Goal: Task Accomplishment & Management: Use online tool/utility

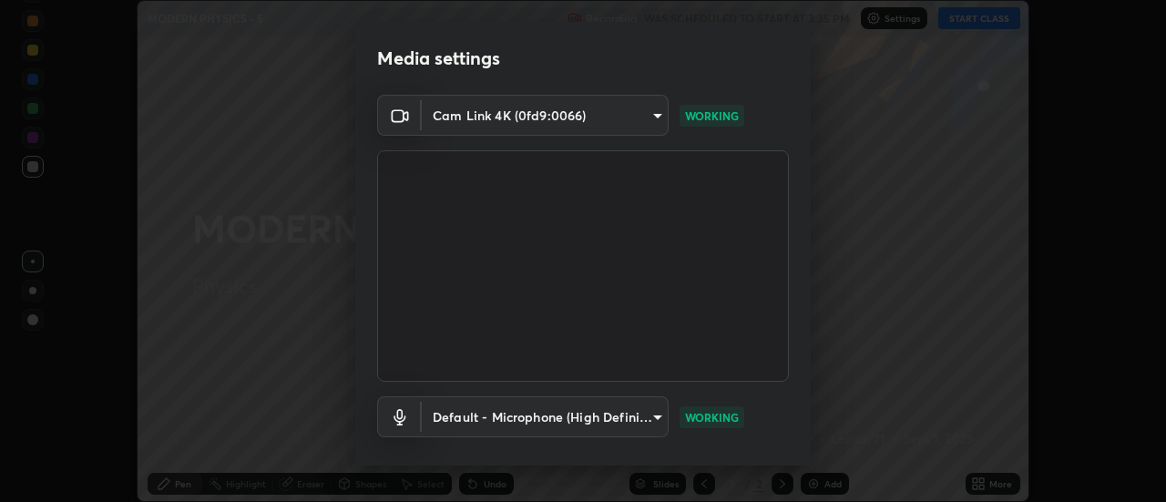
scroll to position [96, 0]
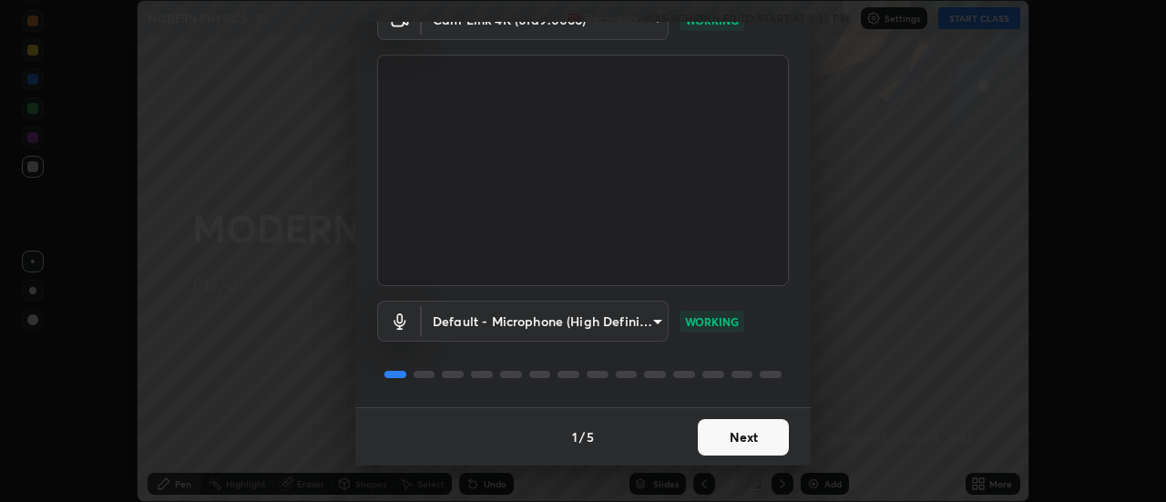
click at [720, 436] on button "Next" at bounding box center [743, 437] width 91 height 36
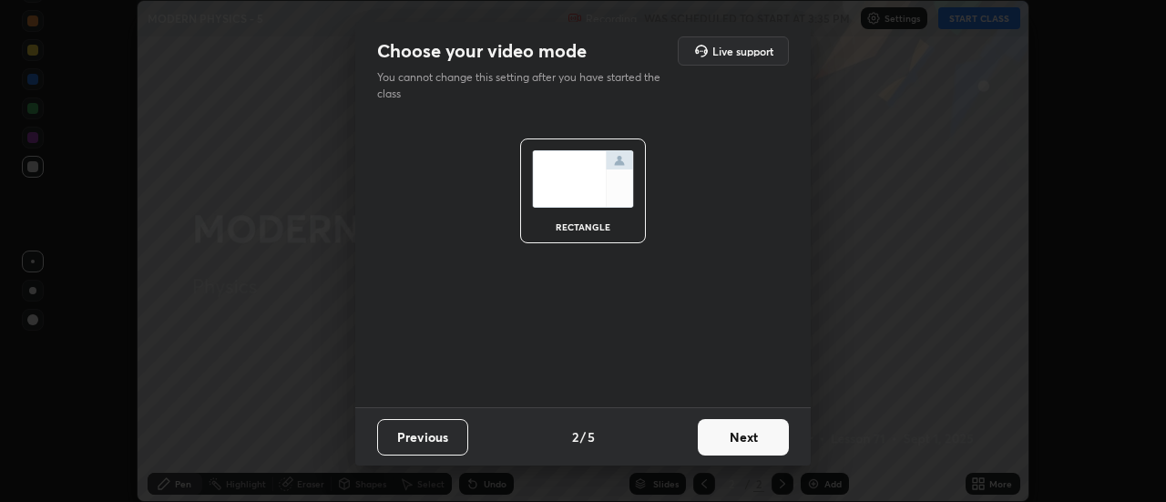
scroll to position [0, 0]
click at [760, 440] on button "Next" at bounding box center [743, 437] width 91 height 36
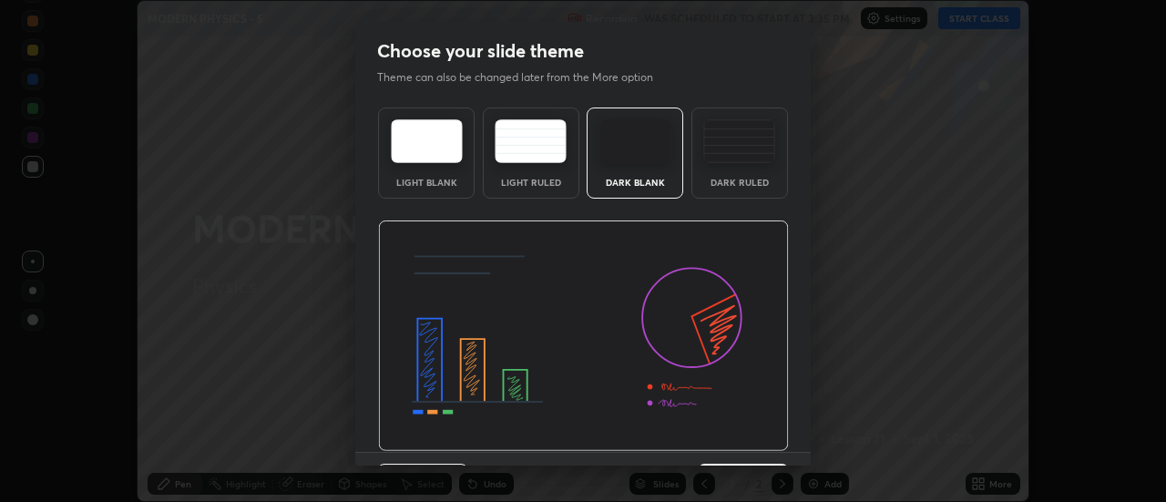
scroll to position [45, 0]
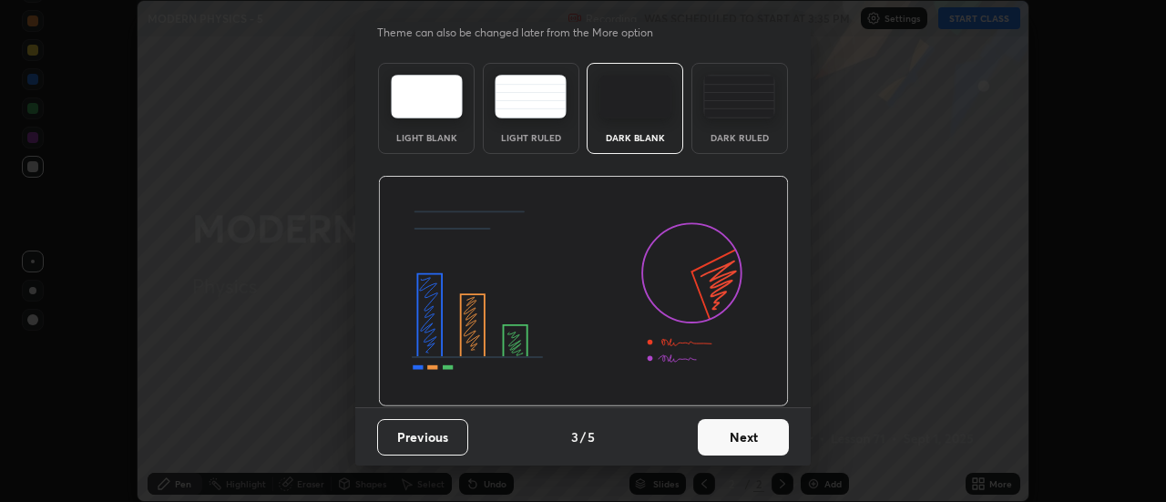
click at [749, 444] on button "Next" at bounding box center [743, 437] width 91 height 36
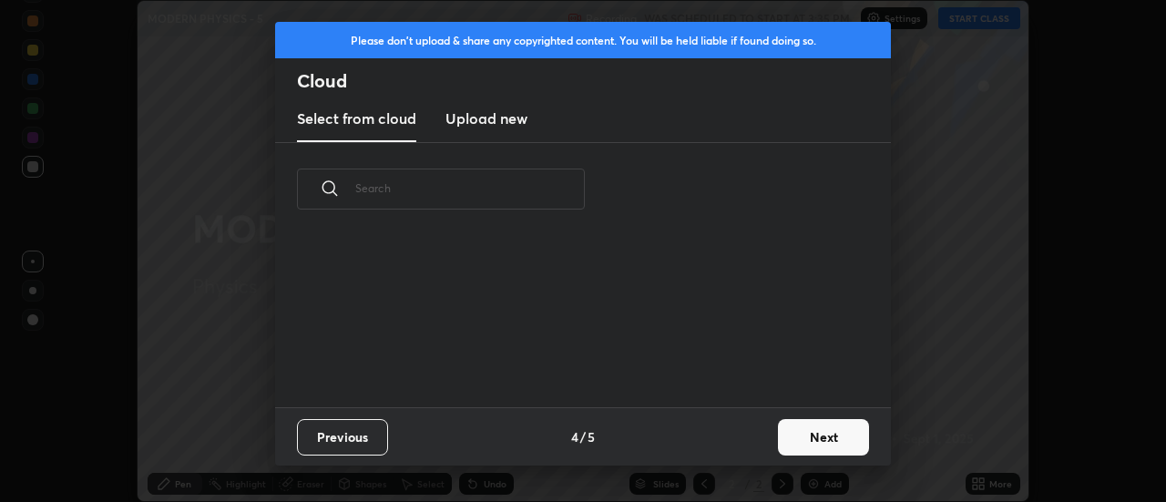
click at [800, 441] on button "Next" at bounding box center [823, 437] width 91 height 36
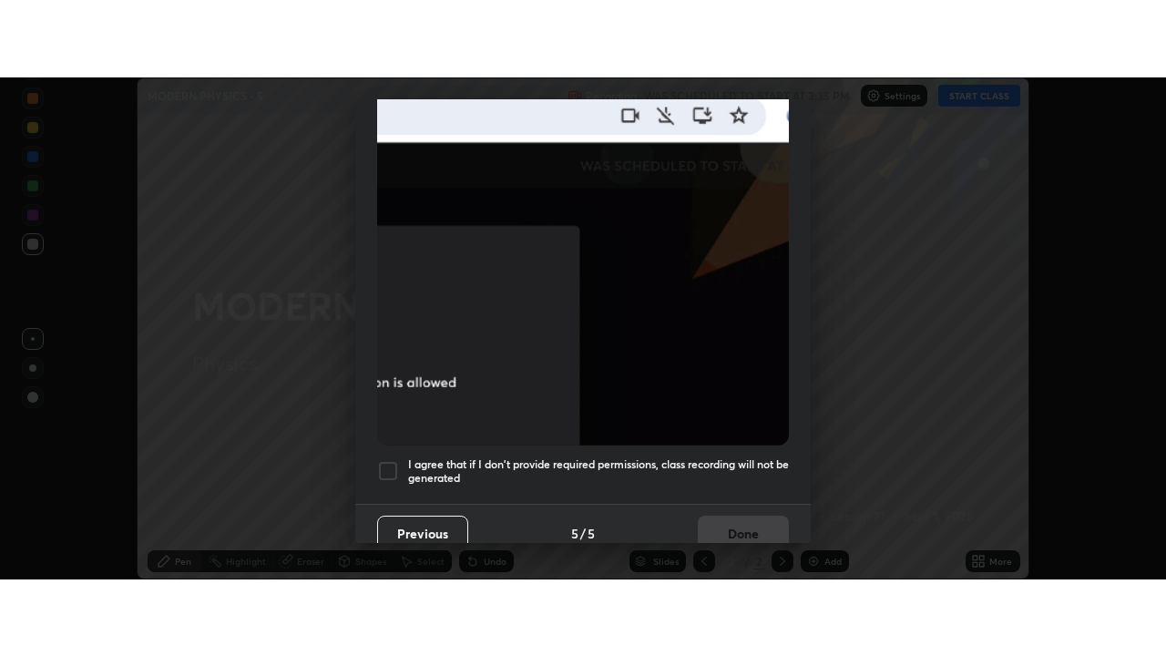
scroll to position [467, 0]
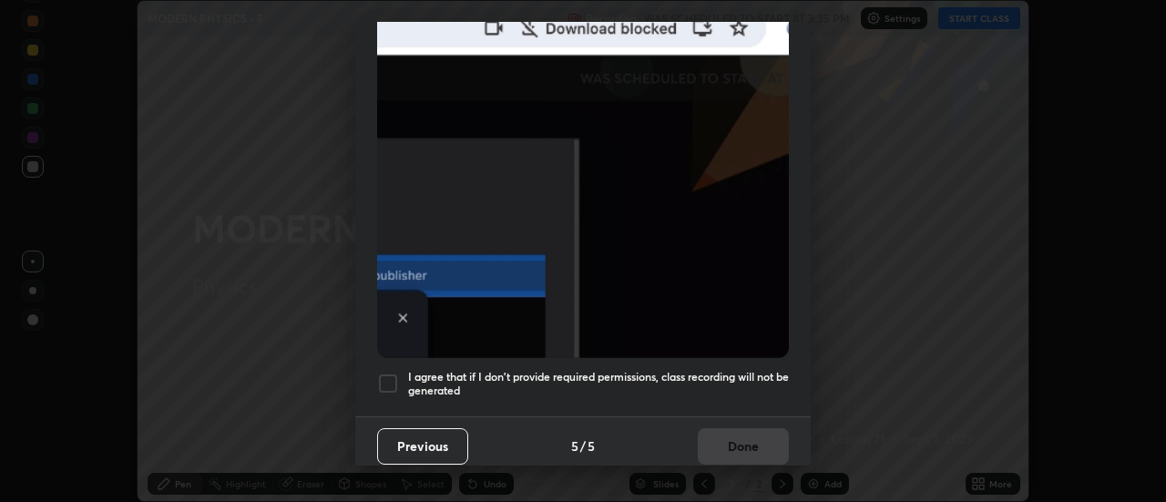
click at [388, 381] on div at bounding box center [388, 384] width 22 height 22
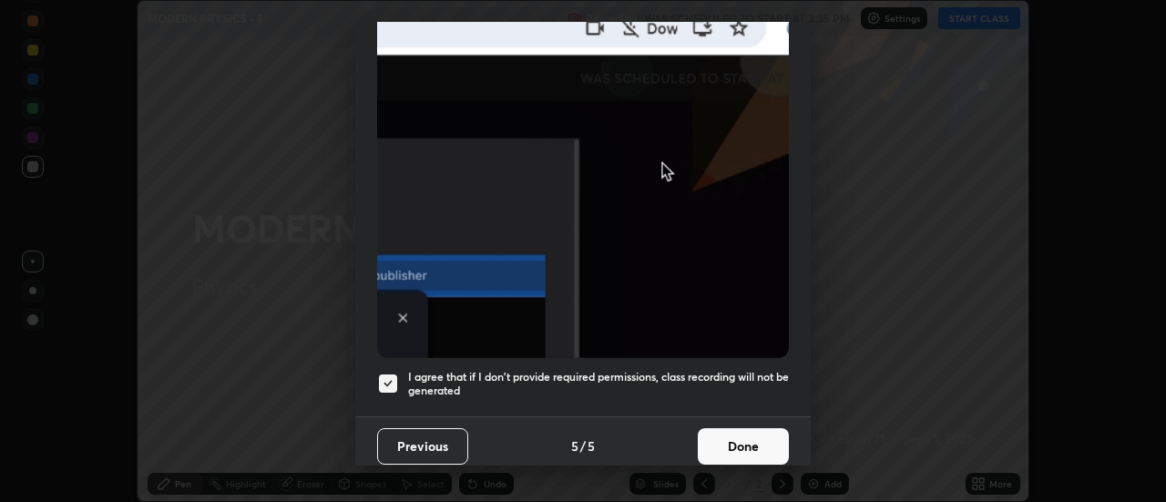
click at [707, 432] on button "Done" at bounding box center [743, 446] width 91 height 36
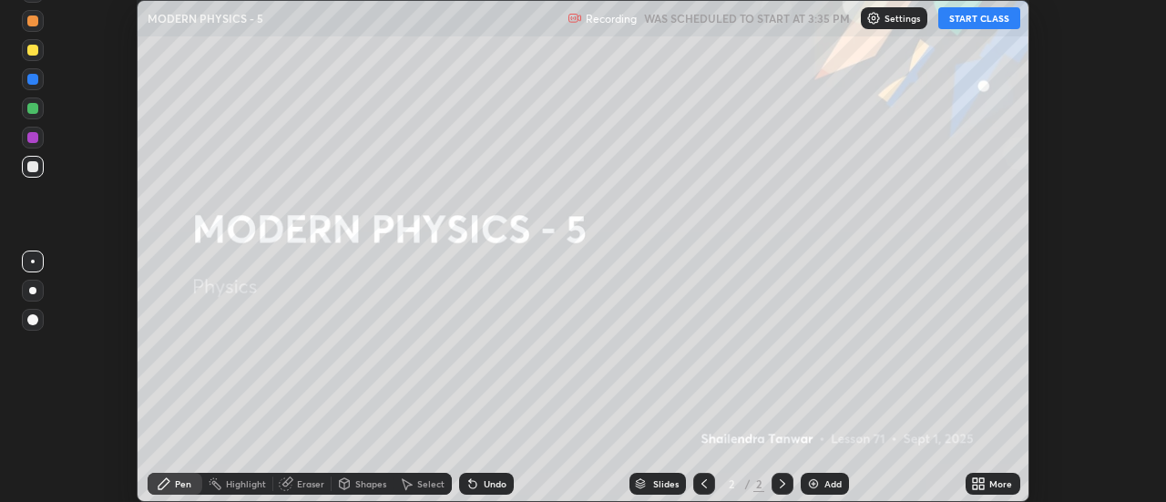
click at [957, 15] on button "START CLASS" at bounding box center [979, 18] width 82 height 22
click at [817, 485] on img at bounding box center [813, 483] width 15 height 15
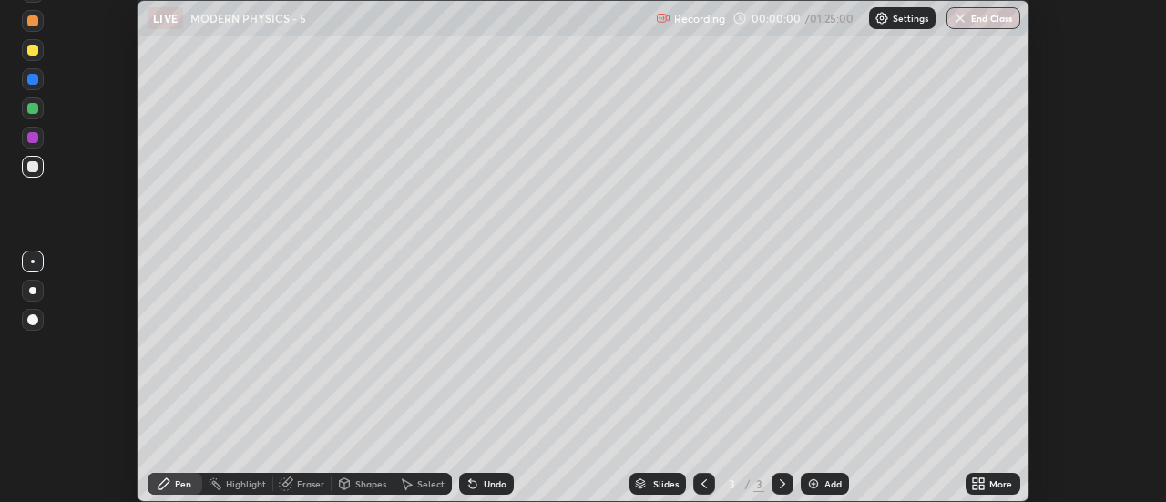
click at [982, 486] on icon at bounding box center [982, 487] width 5 height 5
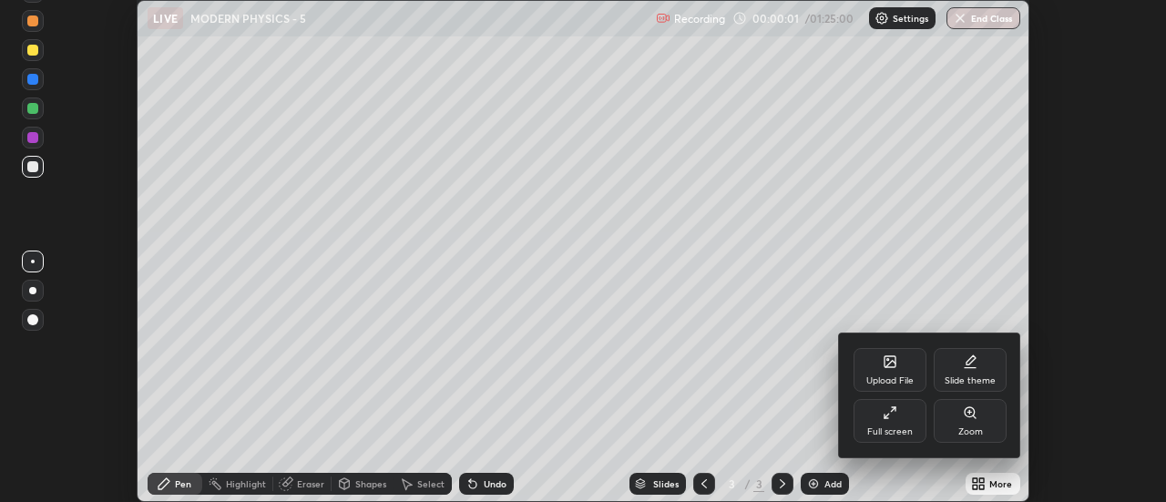
click at [882, 407] on div "Full screen" at bounding box center [889, 421] width 73 height 44
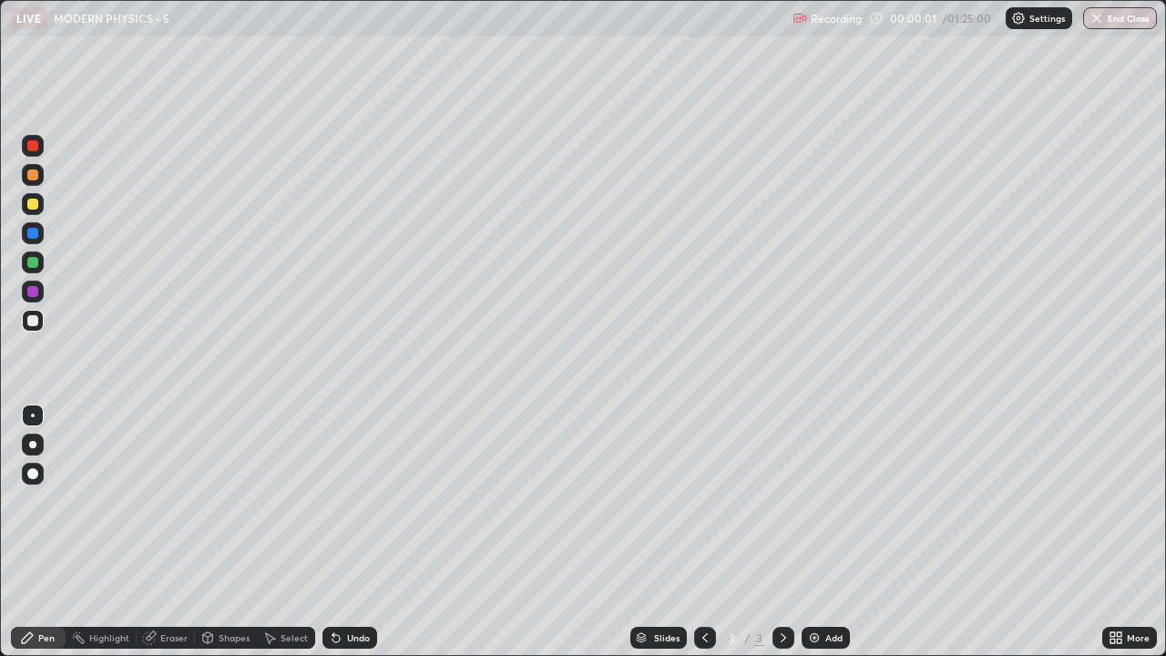
scroll to position [656, 1166]
click at [33, 446] on div at bounding box center [32, 444] width 7 height 7
click at [222, 501] on div "Shapes" at bounding box center [234, 637] width 31 height 9
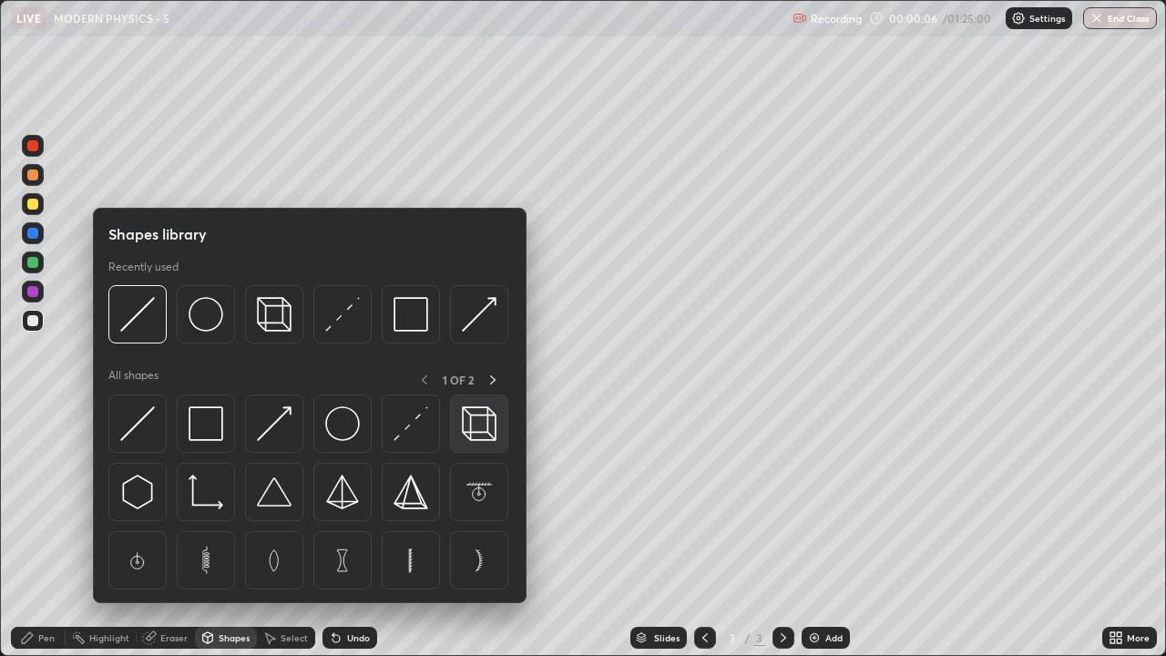
click at [477, 429] on img at bounding box center [479, 423] width 35 height 35
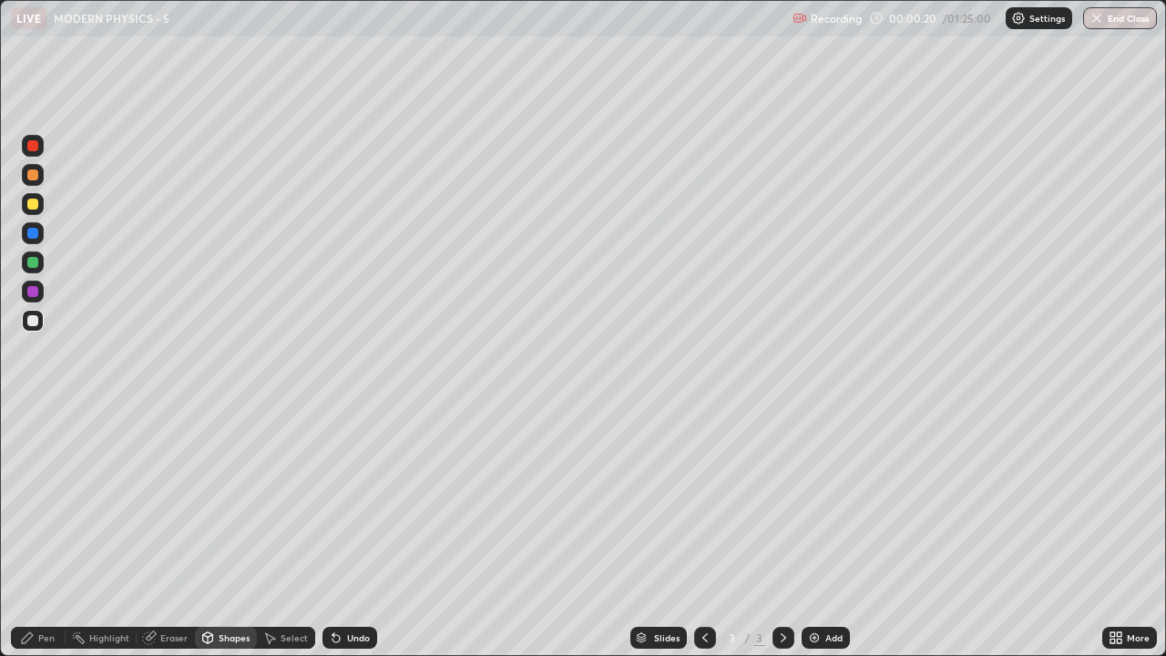
click at [46, 501] on div "Pen" at bounding box center [46, 637] width 16 height 9
click at [809, 501] on img at bounding box center [814, 637] width 15 height 15
click at [355, 501] on div "Undo" at bounding box center [358, 637] width 23 height 9
click at [334, 501] on icon at bounding box center [335, 638] width 7 height 7
click at [335, 501] on icon at bounding box center [335, 638] width 7 height 7
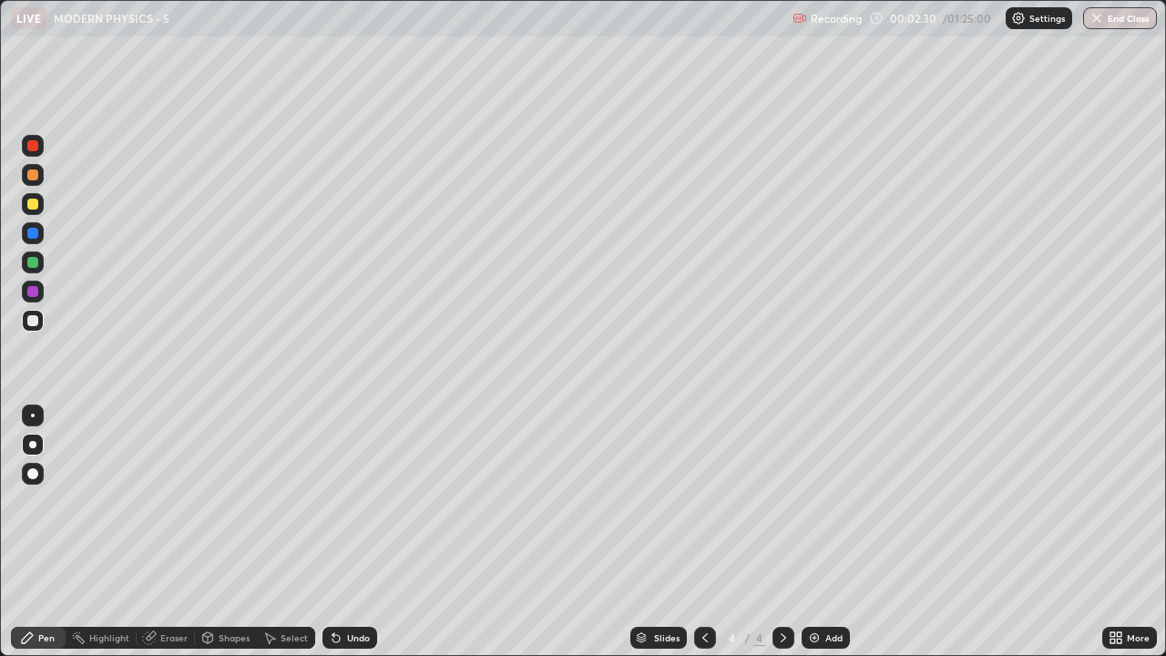
click at [335, 501] on icon at bounding box center [335, 638] width 7 height 7
click at [703, 501] on icon at bounding box center [705, 637] width 15 height 15
click at [817, 501] on img at bounding box center [814, 637] width 15 height 15
click at [33, 205] on div at bounding box center [32, 204] width 11 height 11
click at [780, 501] on icon at bounding box center [783, 637] width 15 height 15
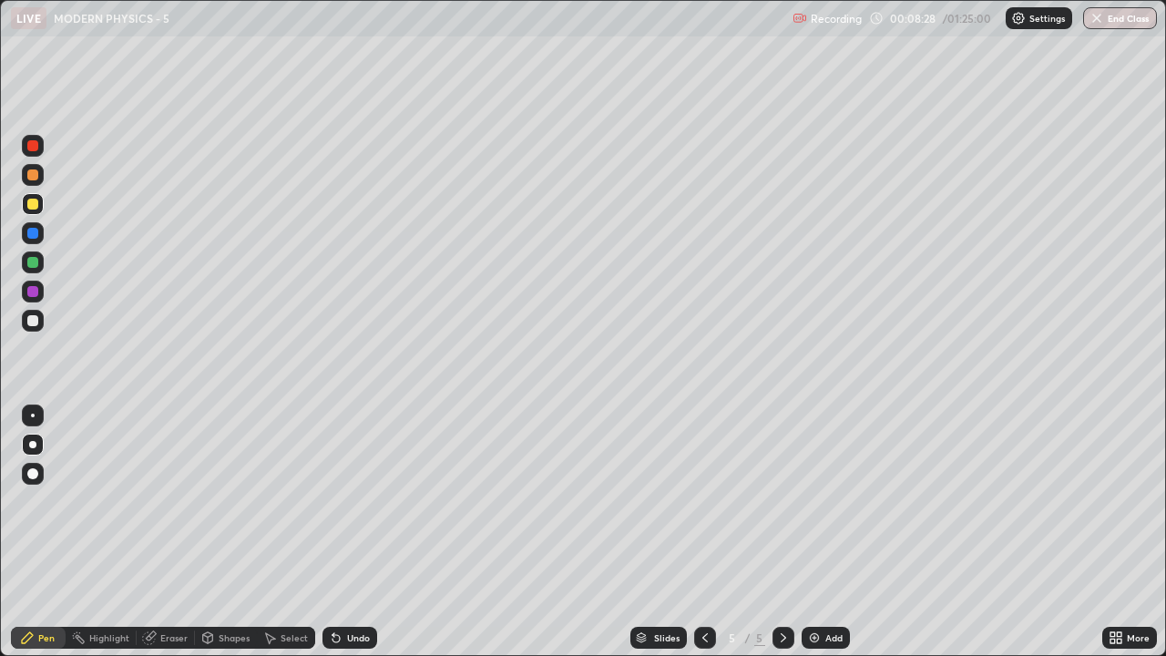
click at [704, 501] on icon at bounding box center [705, 637] width 15 height 15
click at [781, 501] on icon at bounding box center [783, 637] width 15 height 15
click at [119, 501] on div "Highlight" at bounding box center [109, 637] width 40 height 9
click at [50, 501] on div "Pen" at bounding box center [46, 637] width 16 height 9
click at [114, 501] on div "Highlight" at bounding box center [109, 637] width 40 height 9
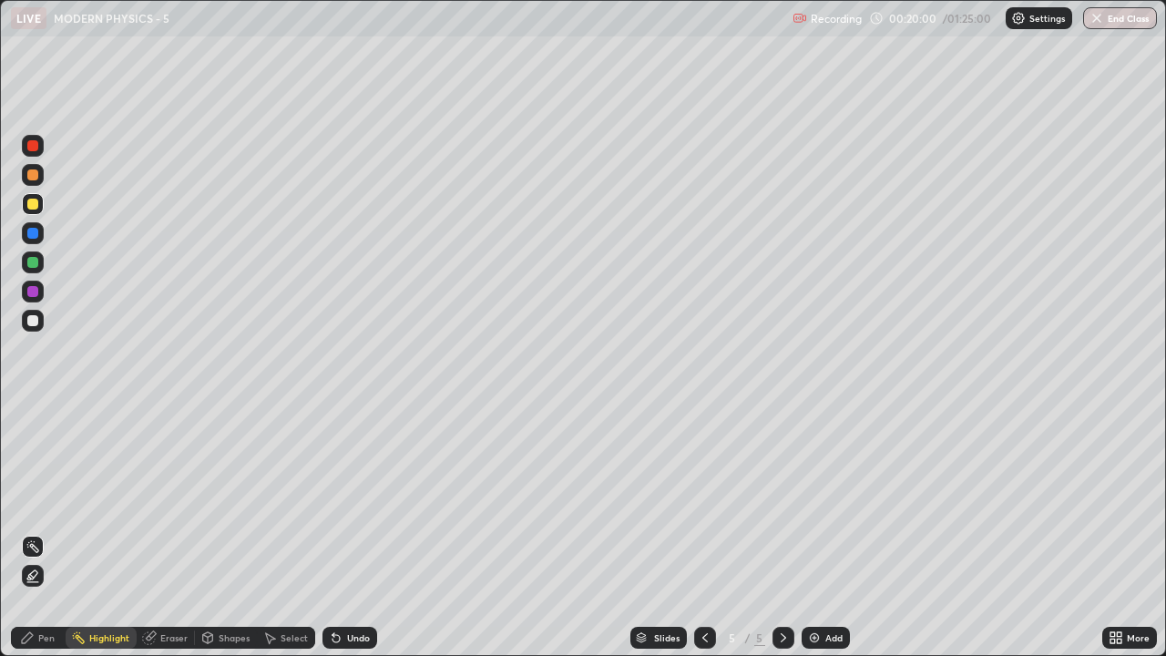
click at [703, 501] on icon at bounding box center [705, 637] width 15 height 15
click at [789, 501] on icon at bounding box center [783, 637] width 15 height 15
click at [111, 501] on div "Highlight" at bounding box center [109, 637] width 40 height 9
click at [103, 501] on div "Highlight" at bounding box center [109, 637] width 40 height 9
click at [51, 501] on div "Pen" at bounding box center [46, 637] width 16 height 9
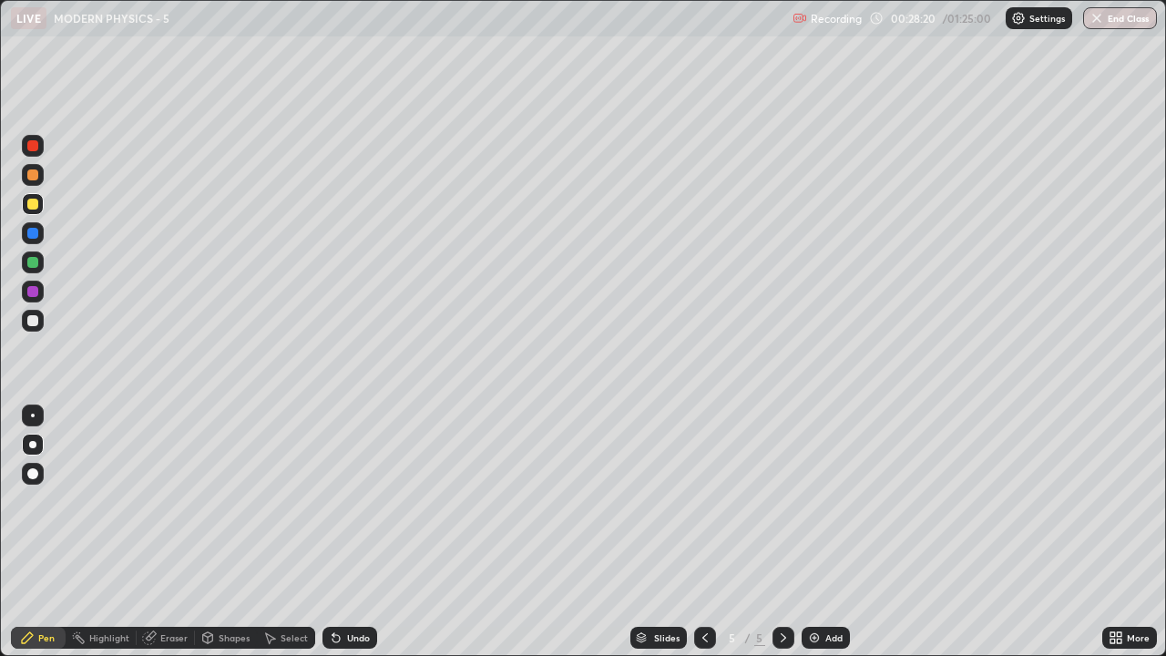
click at [107, 501] on div "Highlight" at bounding box center [109, 637] width 40 height 9
click at [283, 501] on div "Select" at bounding box center [294, 637] width 27 height 9
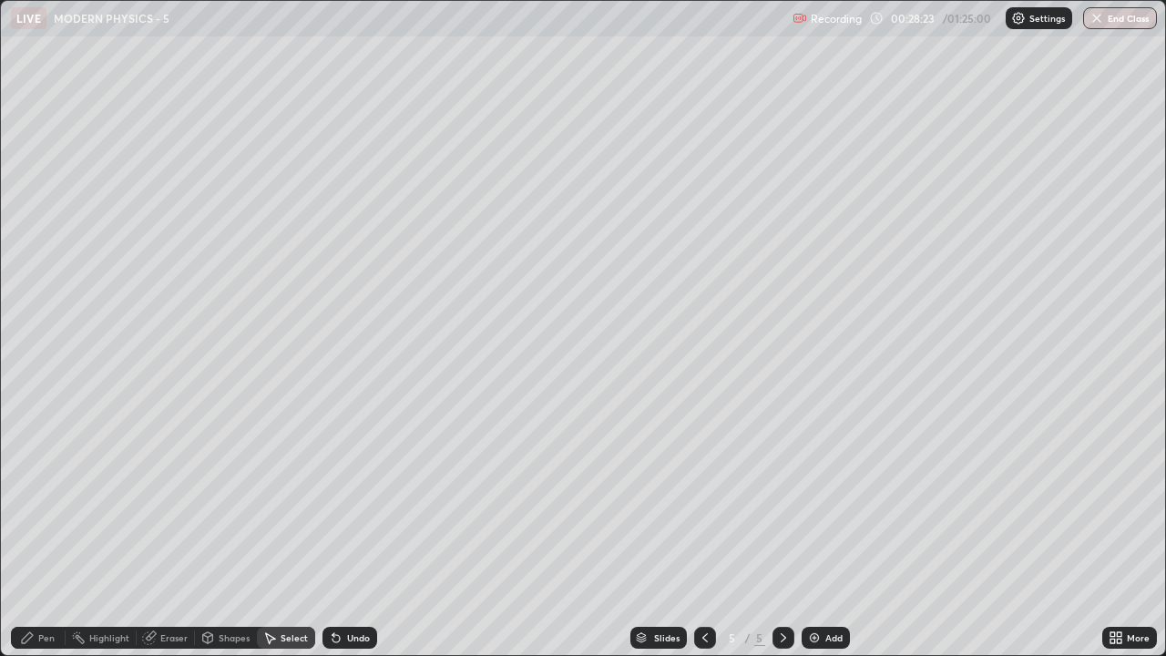
click at [290, 501] on div "Select" at bounding box center [294, 637] width 27 height 9
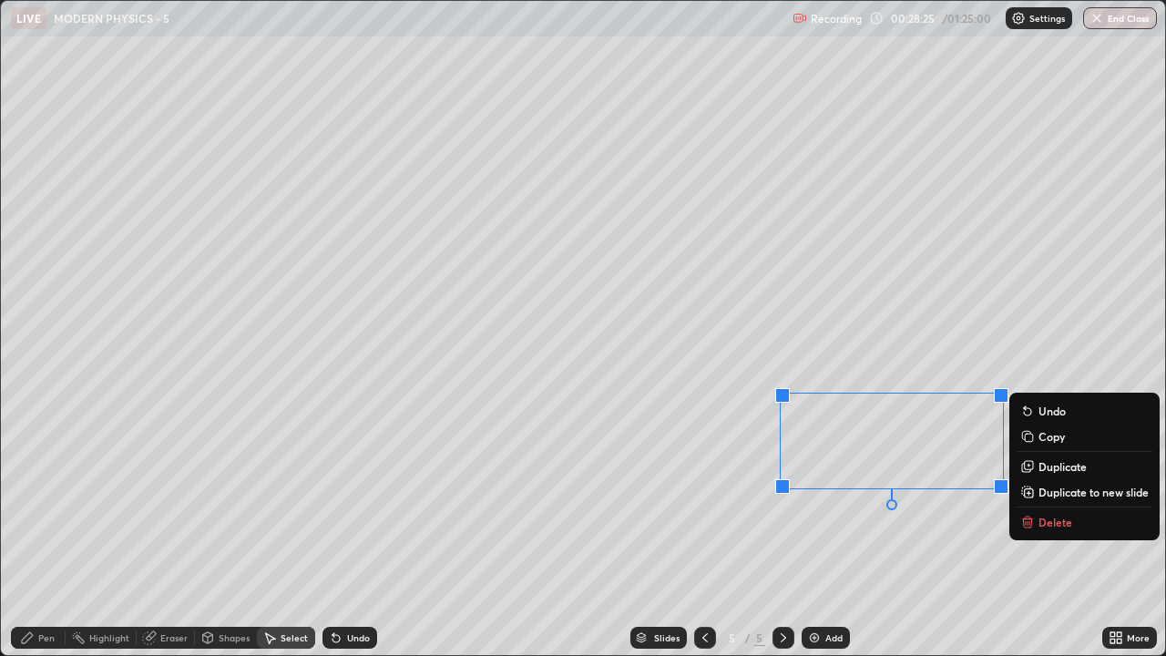
click at [1042, 501] on p "Delete" at bounding box center [1055, 522] width 34 height 15
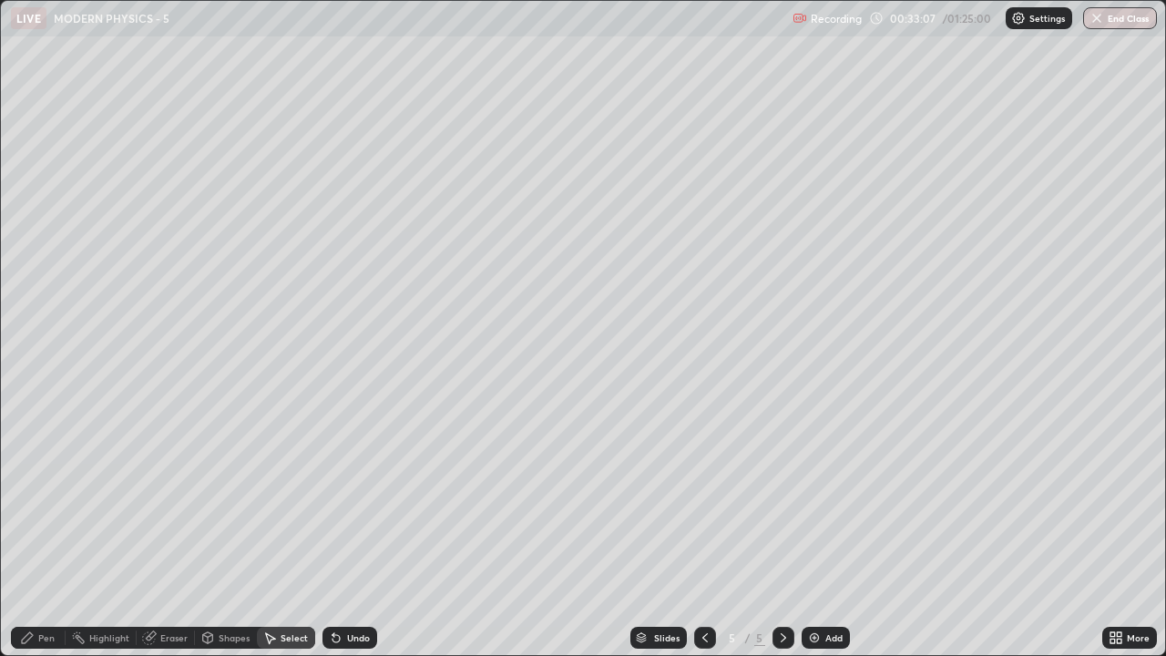
click at [46, 501] on div "Pen" at bounding box center [46, 637] width 16 height 9
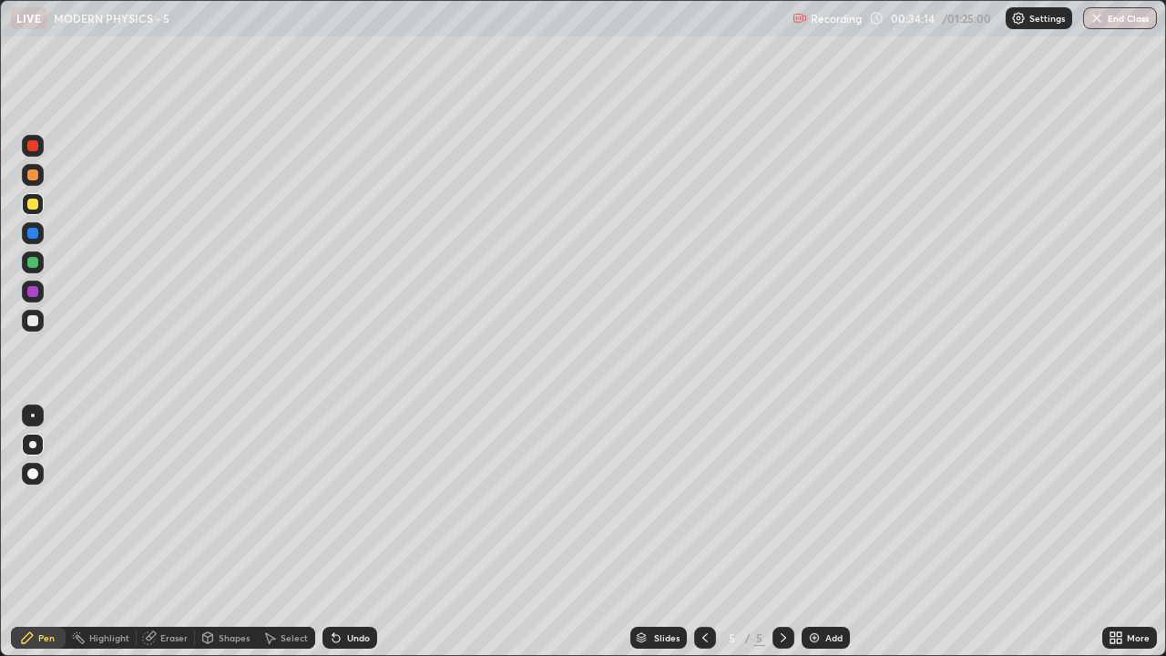
click at [307, 501] on div "Select" at bounding box center [286, 638] width 58 height 22
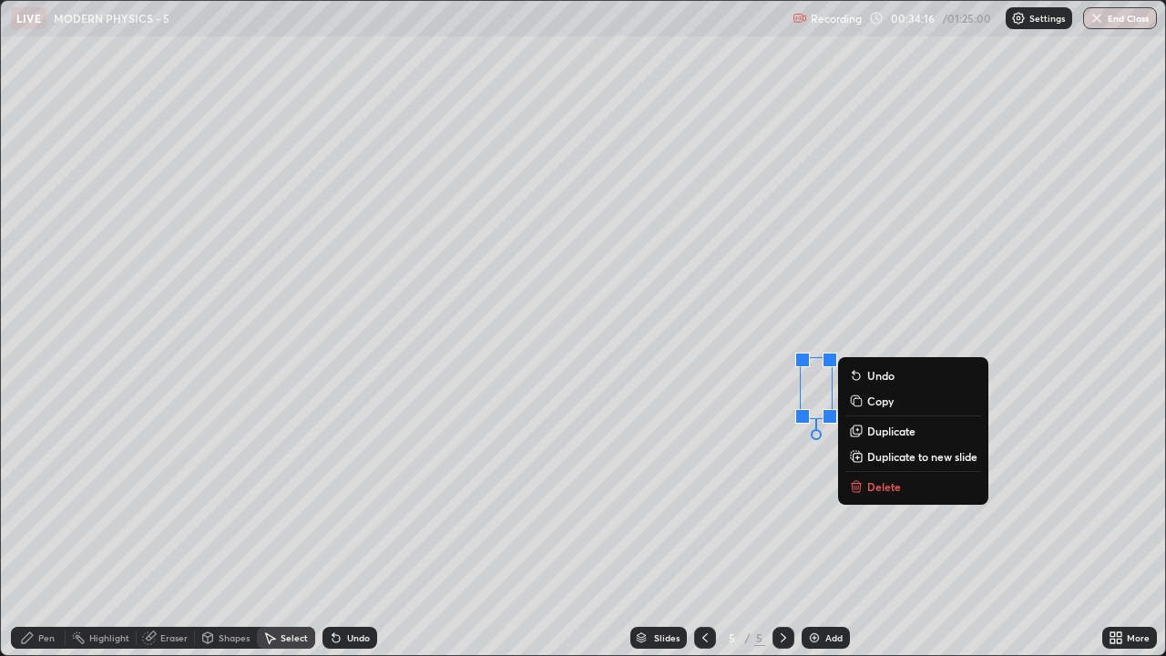
click at [888, 492] on p "Delete" at bounding box center [884, 486] width 34 height 15
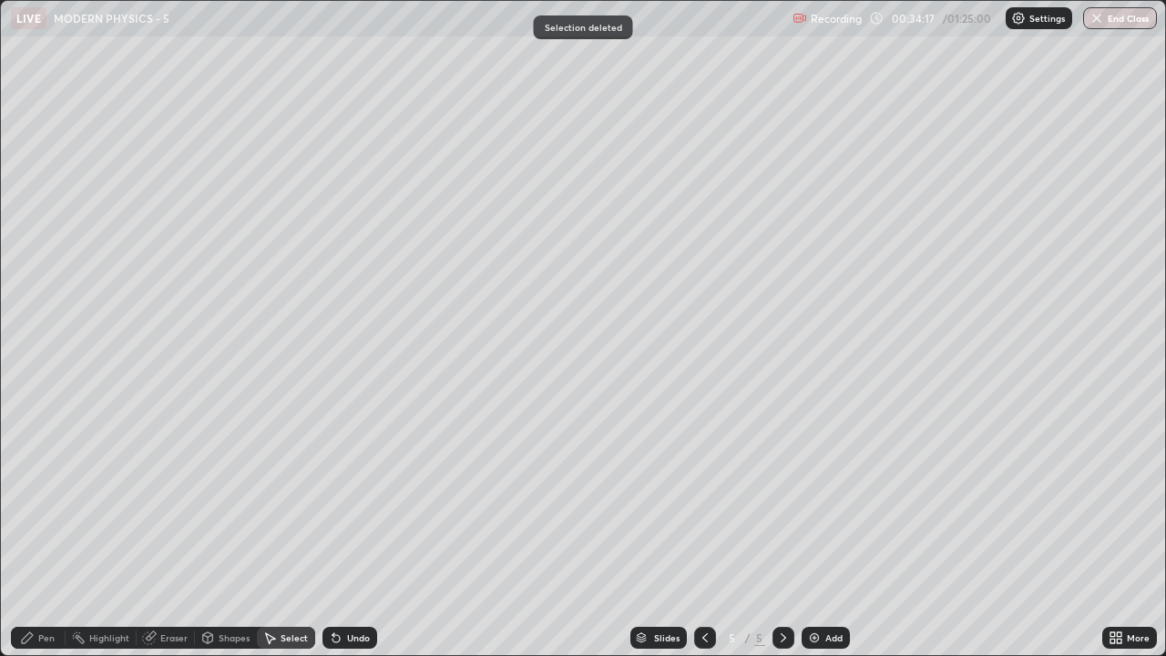
click at [46, 501] on div "Pen" at bounding box center [46, 637] width 16 height 9
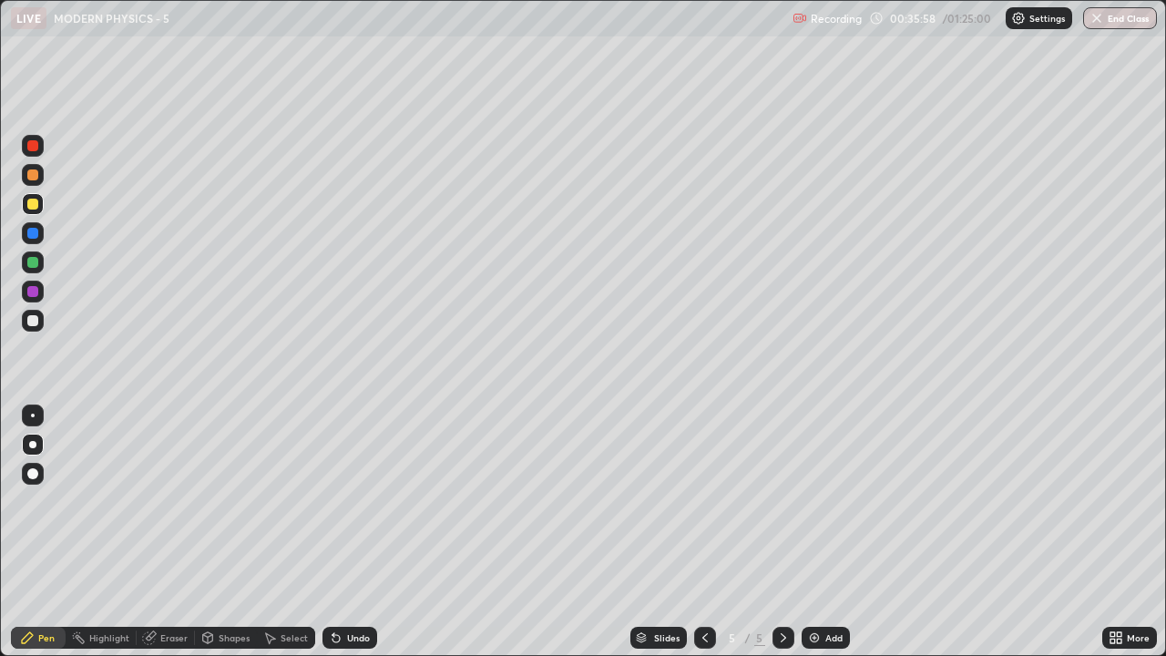
click at [296, 501] on div "Select" at bounding box center [294, 637] width 27 height 9
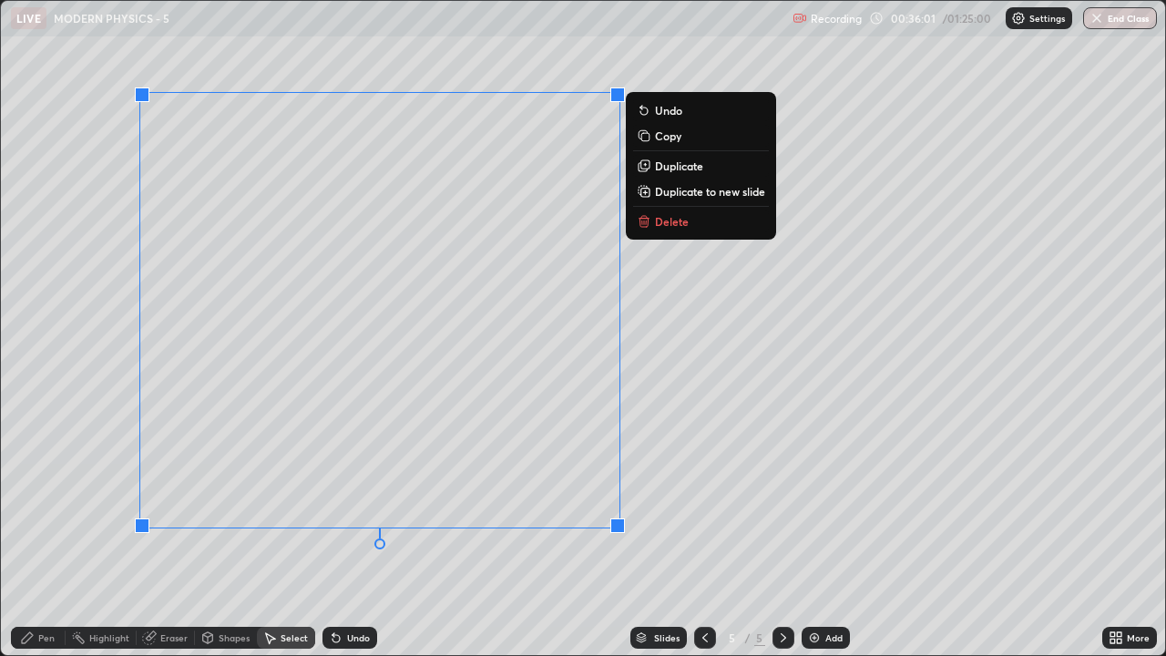
click at [695, 191] on p "Duplicate to new slide" at bounding box center [710, 191] width 110 height 15
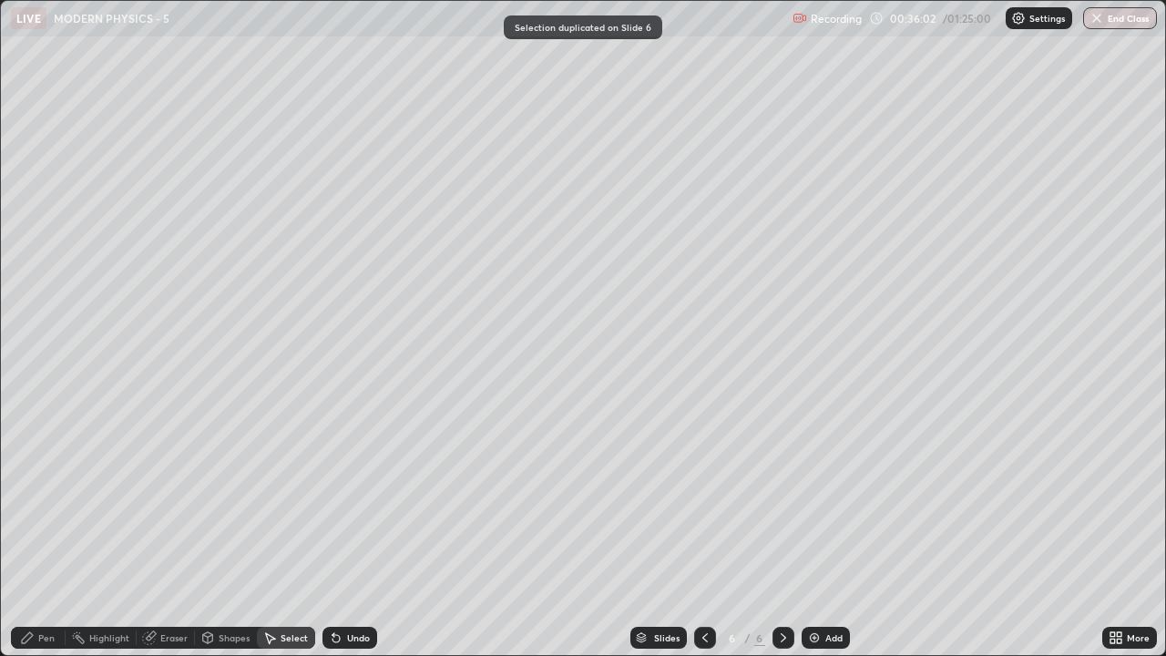
click at [40, 501] on div "Pen" at bounding box center [38, 638] width 55 height 22
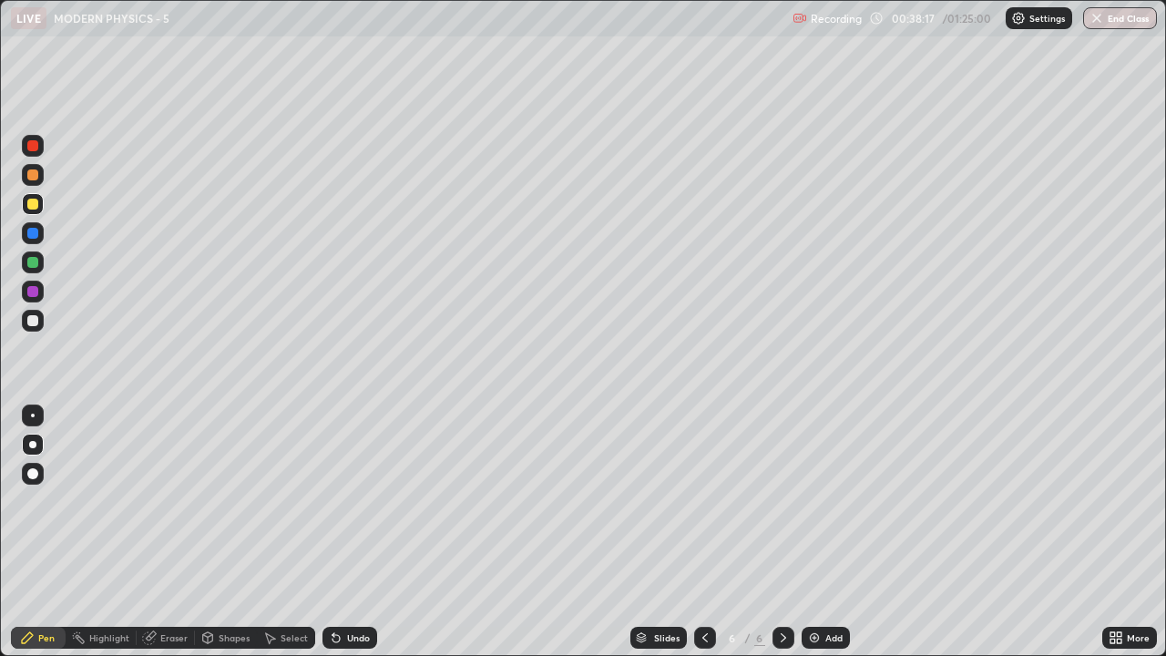
click at [105, 501] on div "Highlight" at bounding box center [109, 637] width 40 height 9
click at [47, 501] on div "Pen" at bounding box center [46, 637] width 16 height 9
click at [825, 501] on div "Add" at bounding box center [826, 638] width 48 height 22
click at [124, 501] on div "Highlight" at bounding box center [101, 638] width 71 height 22
click at [98, 501] on div "Highlight" at bounding box center [109, 637] width 40 height 9
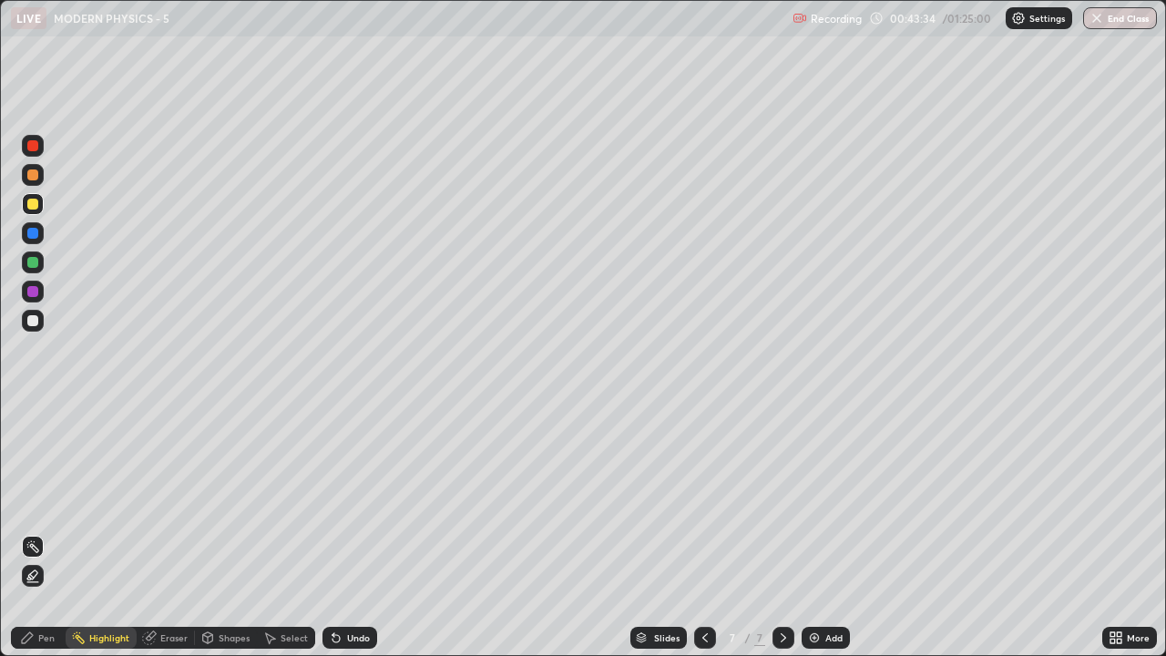
click at [41, 501] on div "Pen" at bounding box center [46, 637] width 16 height 9
click at [31, 262] on div at bounding box center [32, 262] width 11 height 11
click at [297, 501] on div "Select" at bounding box center [294, 637] width 27 height 9
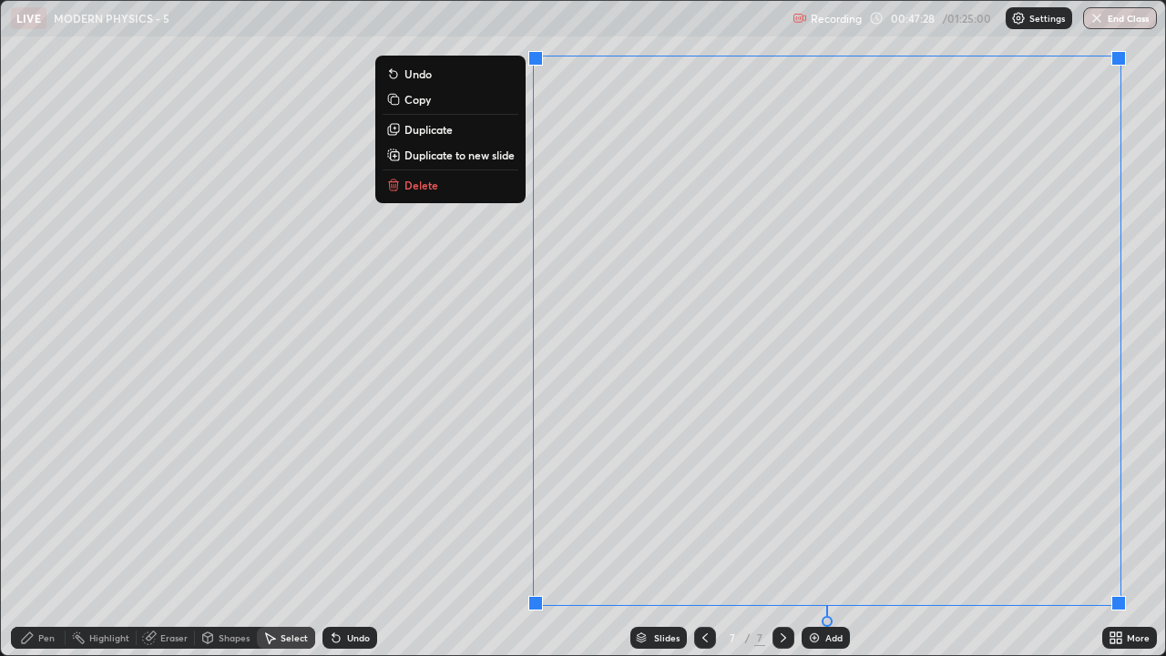
click at [463, 158] on p "Duplicate to new slide" at bounding box center [459, 155] width 110 height 15
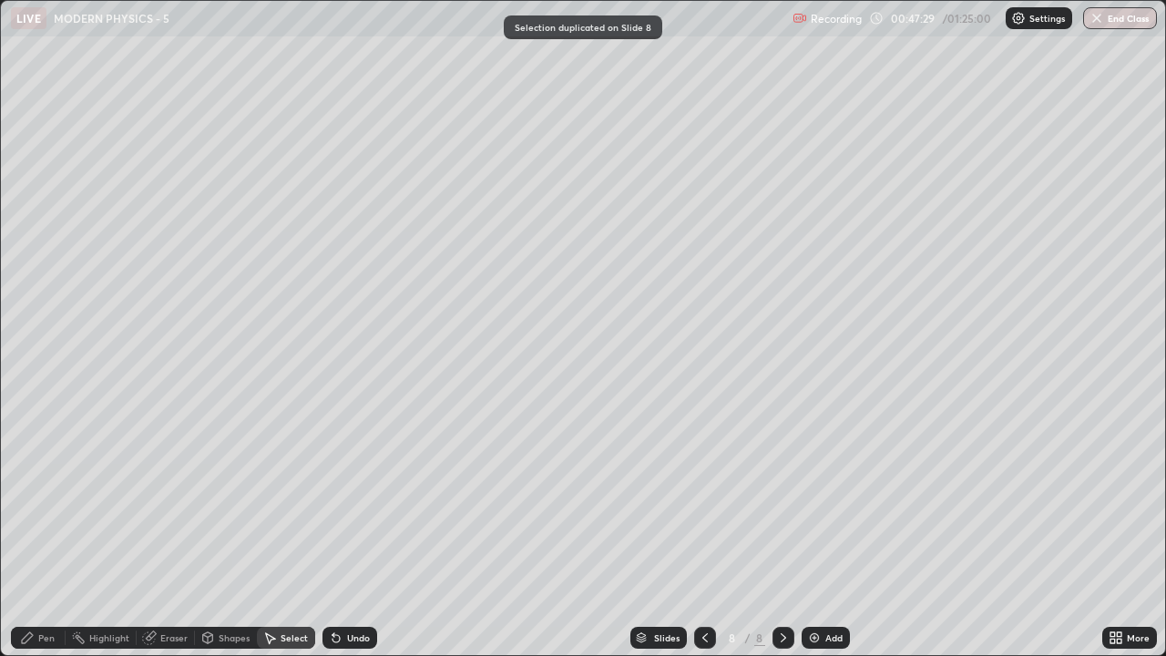
click at [55, 501] on div "Pen" at bounding box center [38, 638] width 55 height 22
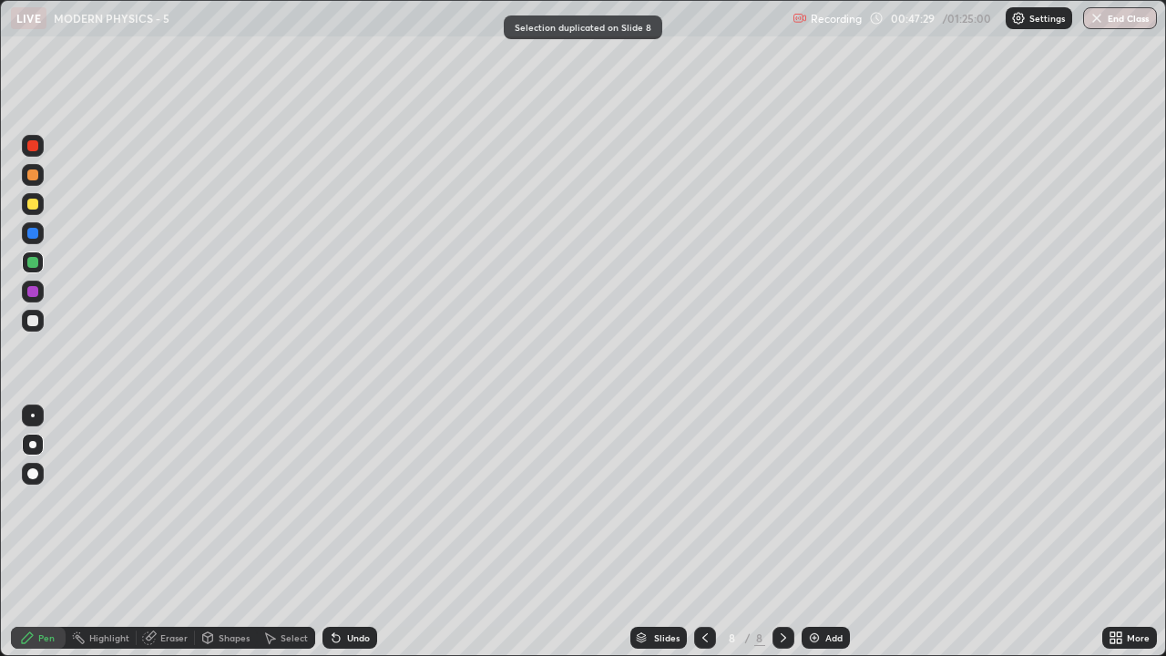
click at [46, 501] on div "Pen" at bounding box center [46, 637] width 16 height 9
click at [33, 322] on div at bounding box center [32, 320] width 11 height 11
click at [815, 501] on div "Add" at bounding box center [826, 638] width 48 height 22
click at [37, 323] on div at bounding box center [32, 320] width 11 height 11
click at [234, 501] on div "Shapes" at bounding box center [234, 637] width 31 height 9
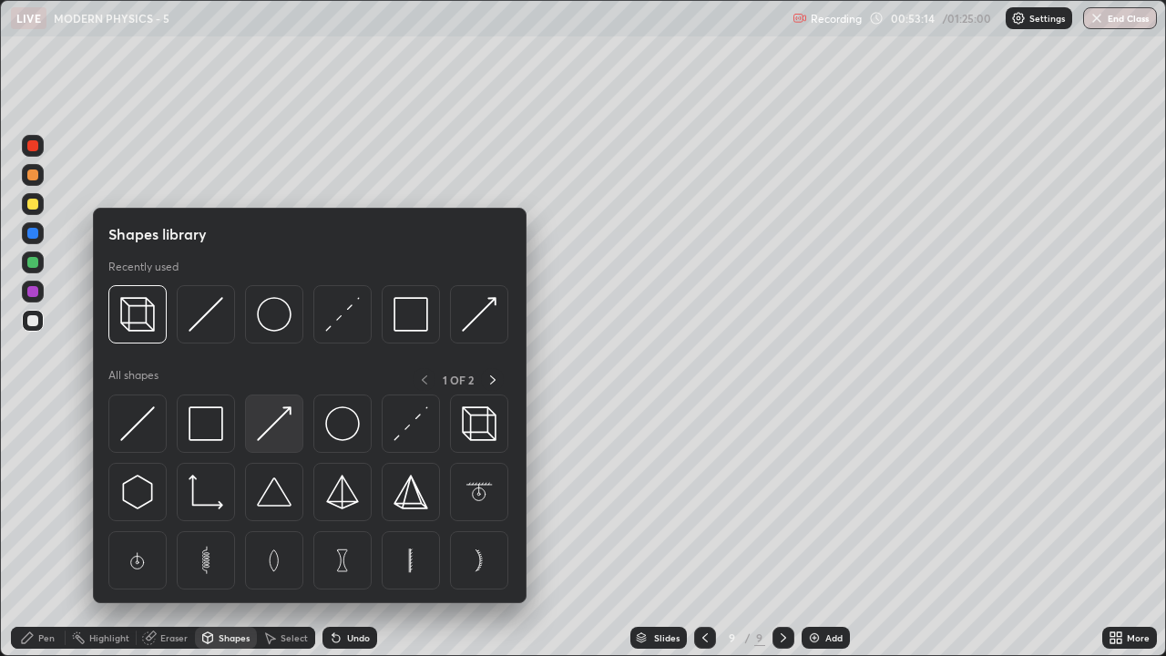
click at [273, 433] on img at bounding box center [274, 423] width 35 height 35
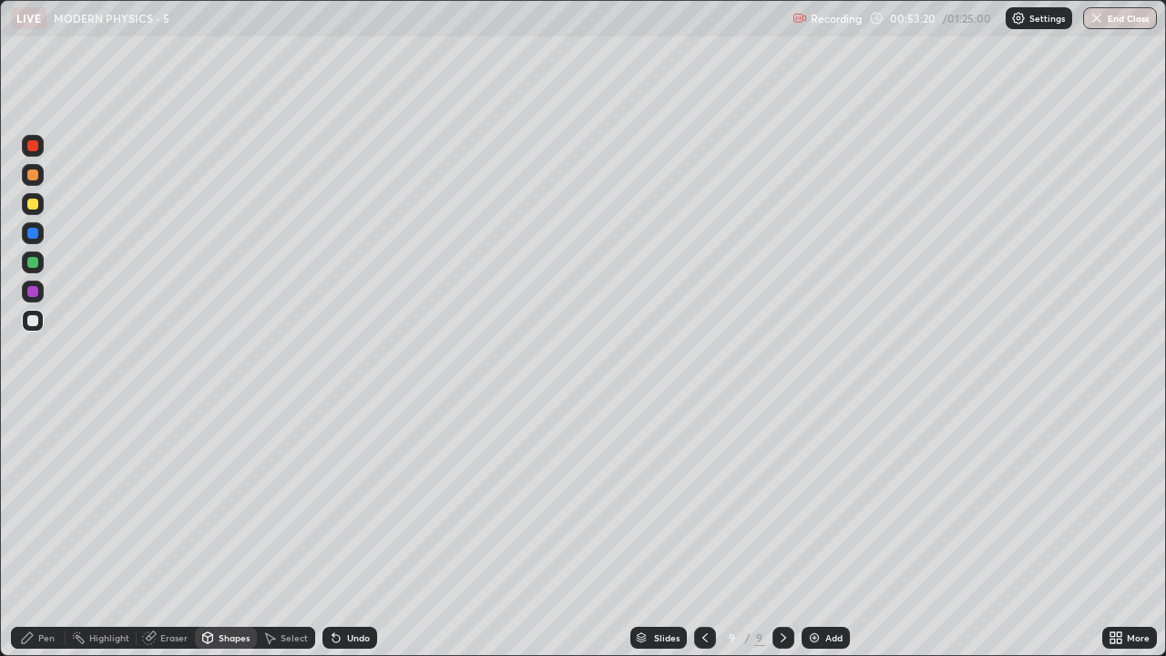
click at [46, 501] on div "Pen" at bounding box center [46, 637] width 16 height 9
click at [33, 211] on div at bounding box center [33, 204] width 22 height 22
click at [107, 501] on div "Highlight" at bounding box center [109, 637] width 40 height 9
click at [39, 501] on div "Pen" at bounding box center [46, 637] width 16 height 9
click at [94, 501] on div "Highlight" at bounding box center [109, 637] width 40 height 9
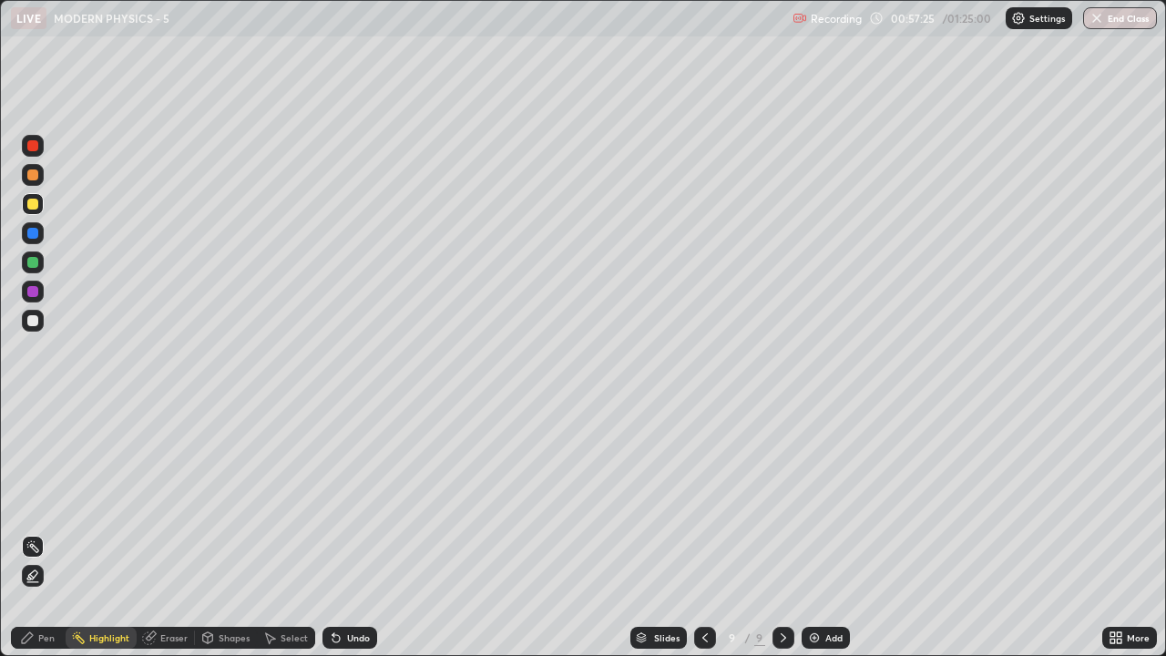
click at [16, 501] on div "Pen" at bounding box center [38, 638] width 55 height 22
click at [23, 321] on div at bounding box center [33, 321] width 22 height 22
click at [812, 501] on img at bounding box center [814, 637] width 15 height 15
click at [107, 501] on div "Highlight" at bounding box center [109, 637] width 40 height 9
click at [51, 501] on div "Pen" at bounding box center [46, 637] width 16 height 9
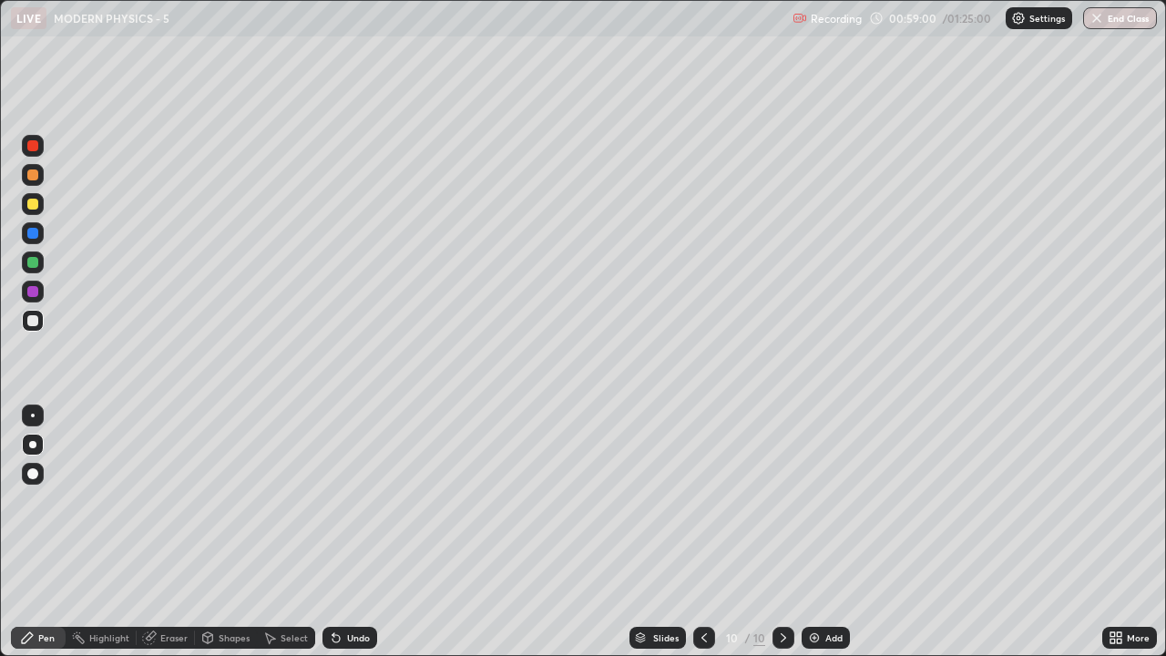
click at [118, 501] on div "Highlight" at bounding box center [109, 637] width 40 height 9
click at [48, 501] on div "Pen" at bounding box center [46, 637] width 16 height 9
click at [347, 501] on div "Undo" at bounding box center [358, 637] width 23 height 9
click at [36, 259] on div at bounding box center [32, 262] width 11 height 11
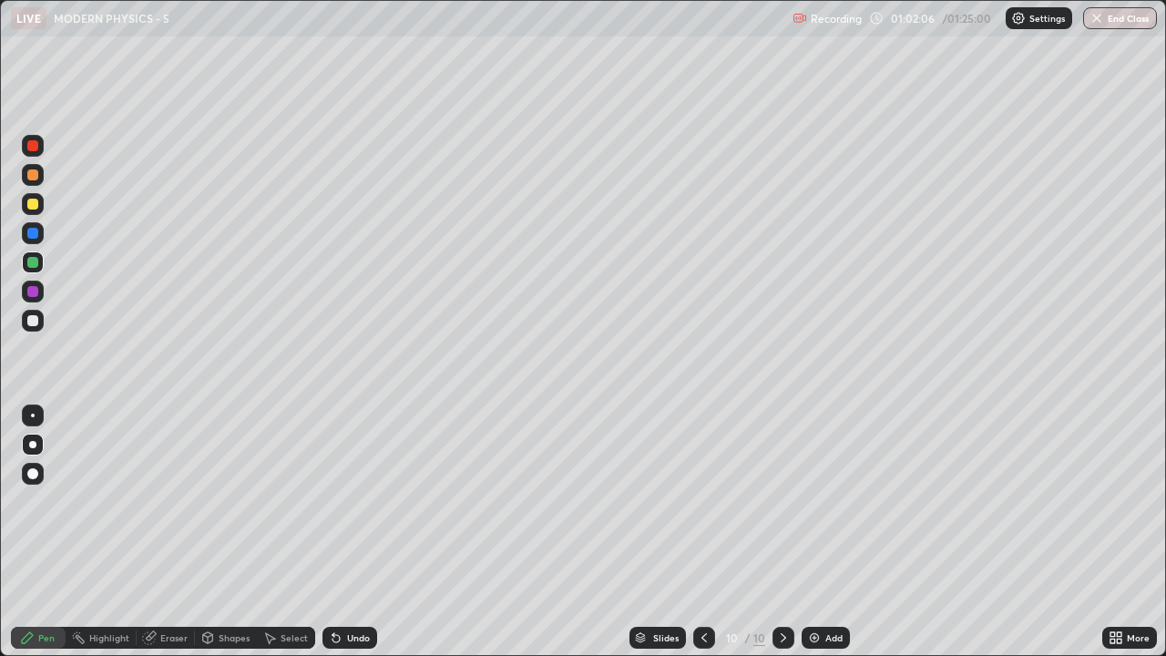
click at [295, 501] on div "Select" at bounding box center [294, 637] width 27 height 9
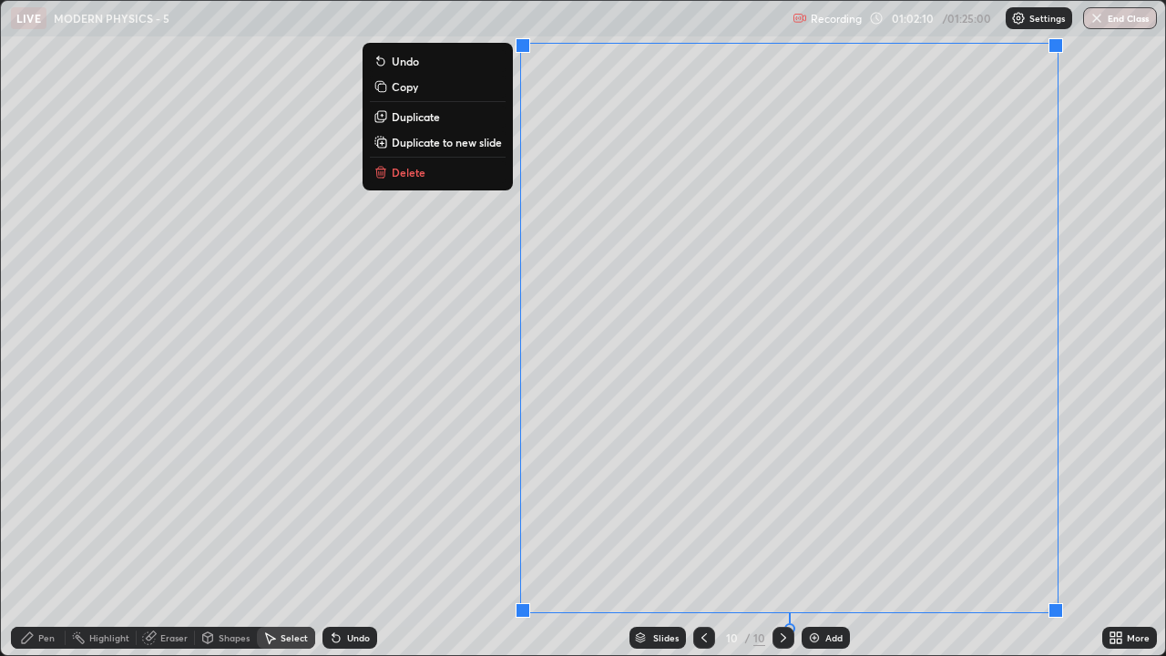
click at [444, 143] on p "Duplicate to new slide" at bounding box center [447, 142] width 110 height 15
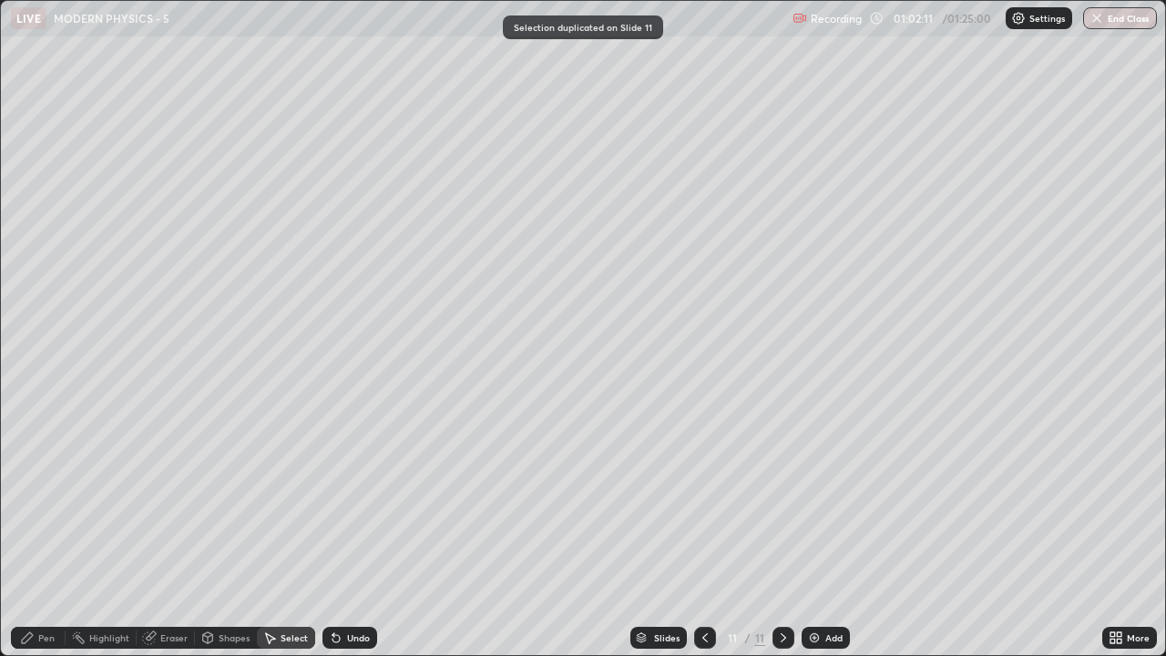
click at [39, 501] on div "Pen" at bounding box center [46, 637] width 16 height 9
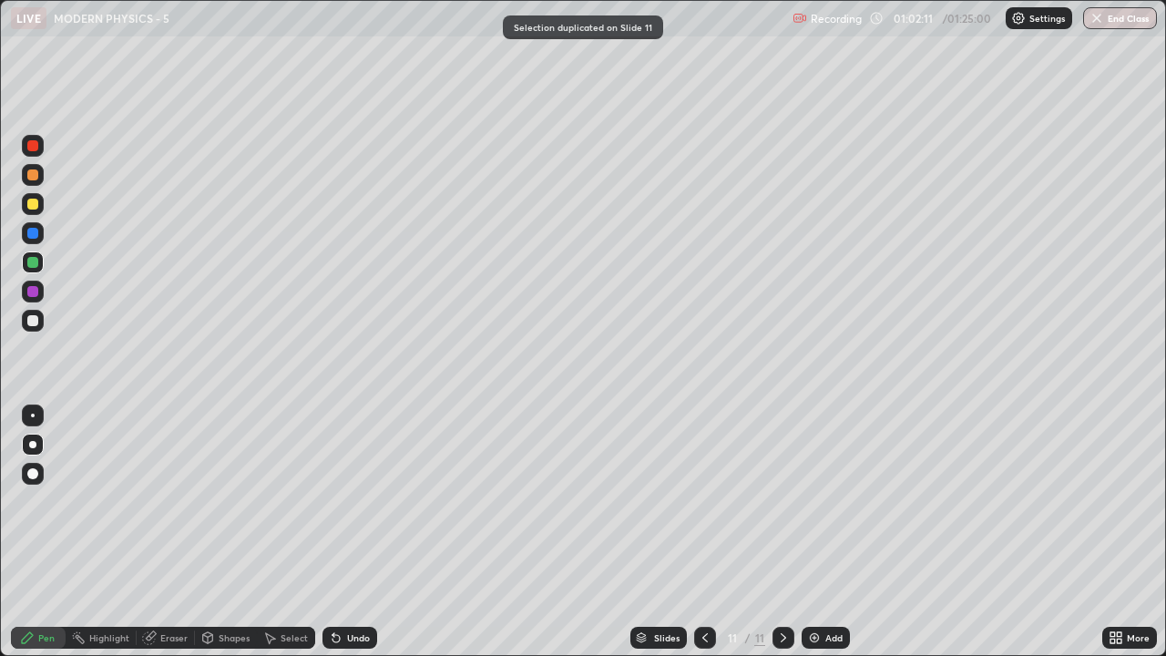
click at [36, 324] on div at bounding box center [32, 320] width 11 height 11
click at [32, 176] on div at bounding box center [32, 174] width 11 height 11
click at [34, 322] on div at bounding box center [32, 320] width 11 height 11
click at [817, 501] on img at bounding box center [814, 637] width 15 height 15
click at [34, 265] on div at bounding box center [32, 262] width 11 height 11
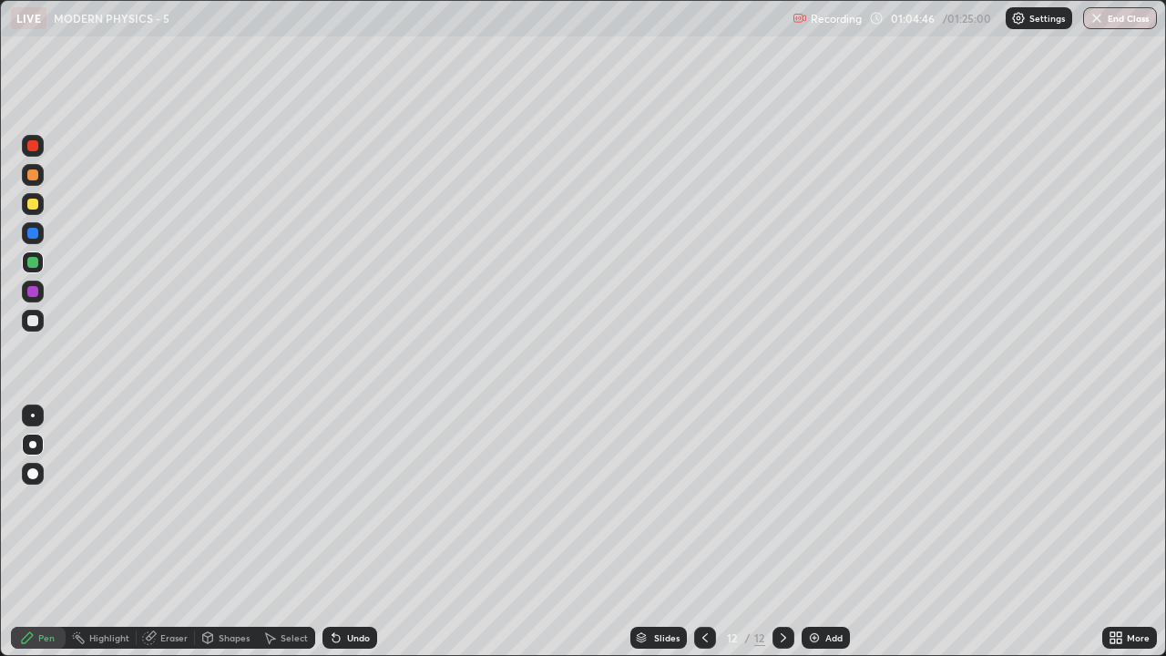
click at [32, 324] on div at bounding box center [32, 320] width 11 height 11
click at [34, 321] on div at bounding box center [32, 320] width 11 height 11
click at [815, 501] on img at bounding box center [814, 637] width 15 height 15
click at [31, 207] on div at bounding box center [32, 204] width 11 height 11
click at [1116, 12] on button "End Class" at bounding box center [1121, 18] width 72 height 22
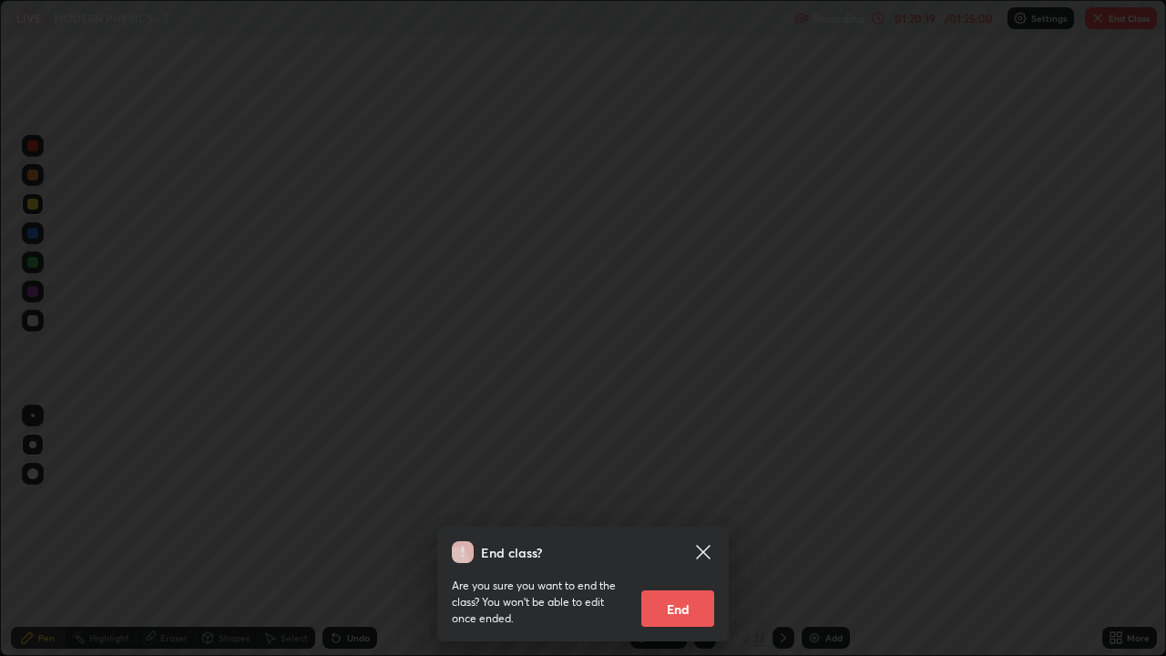
click at [682, 501] on button "End" at bounding box center [677, 608] width 73 height 36
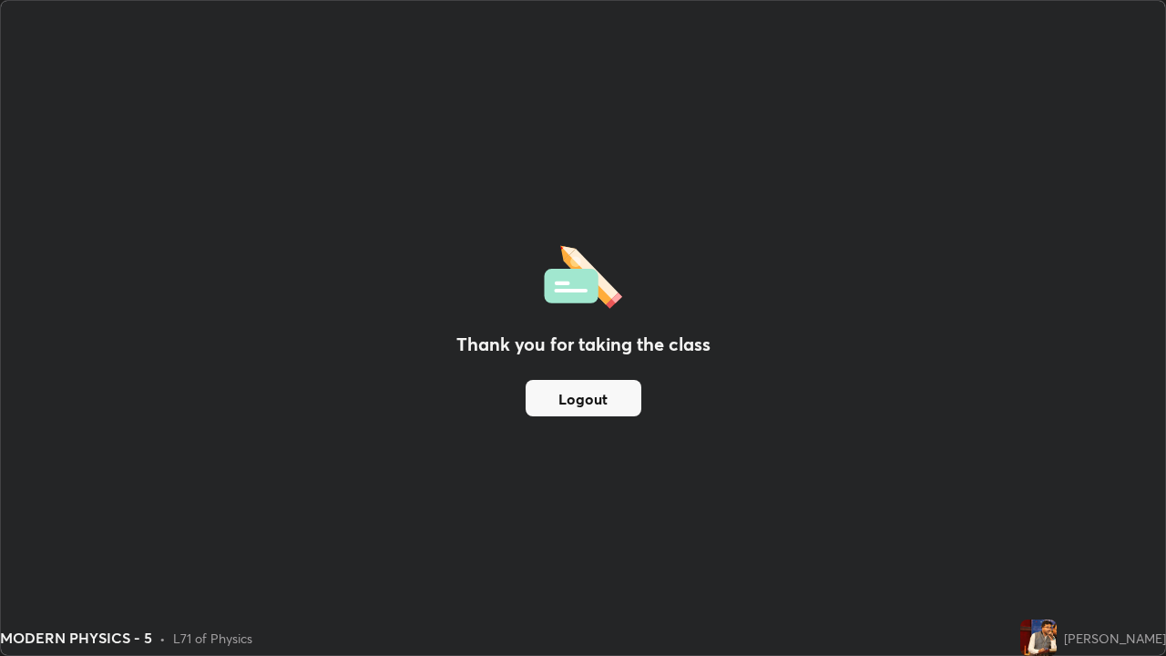
click at [628, 393] on button "Logout" at bounding box center [584, 398] width 116 height 36
